Goal: Navigation & Orientation: Find specific page/section

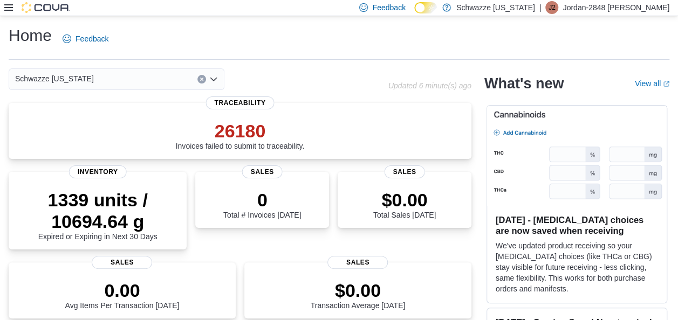
click at [10, 10] on icon at bounding box center [8, 7] width 9 height 9
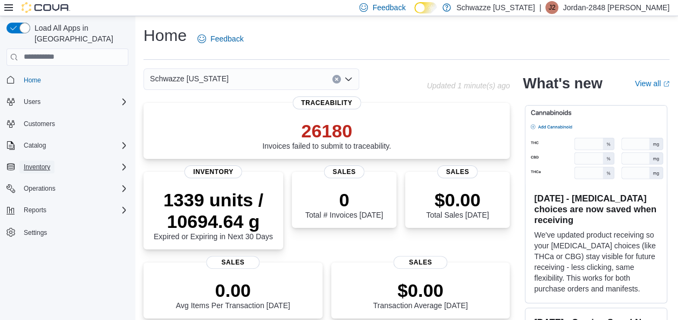
click at [47, 163] on span "Inventory" at bounding box center [37, 167] width 26 height 9
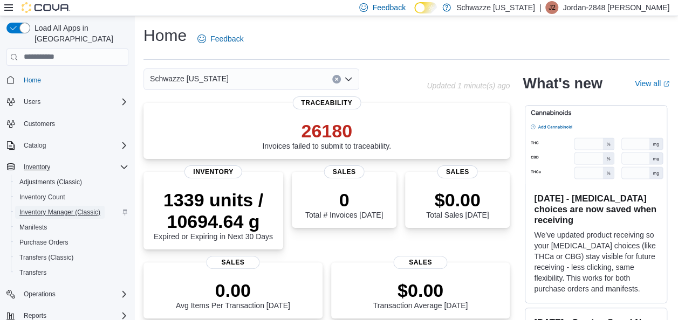
click at [57, 208] on span "Inventory Manager (Classic)" at bounding box center [59, 212] width 81 height 9
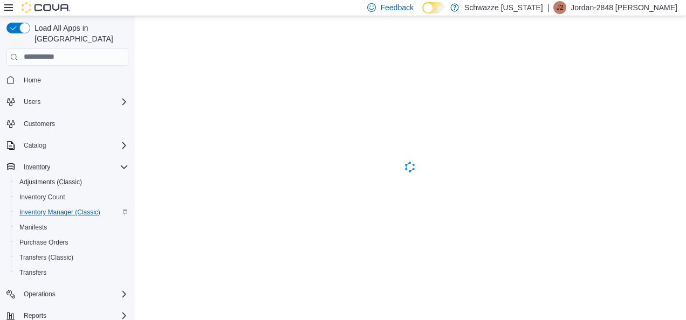
click at [9, 9] on icon at bounding box center [8, 7] width 9 height 9
